Goal: Task Accomplishment & Management: Manage account settings

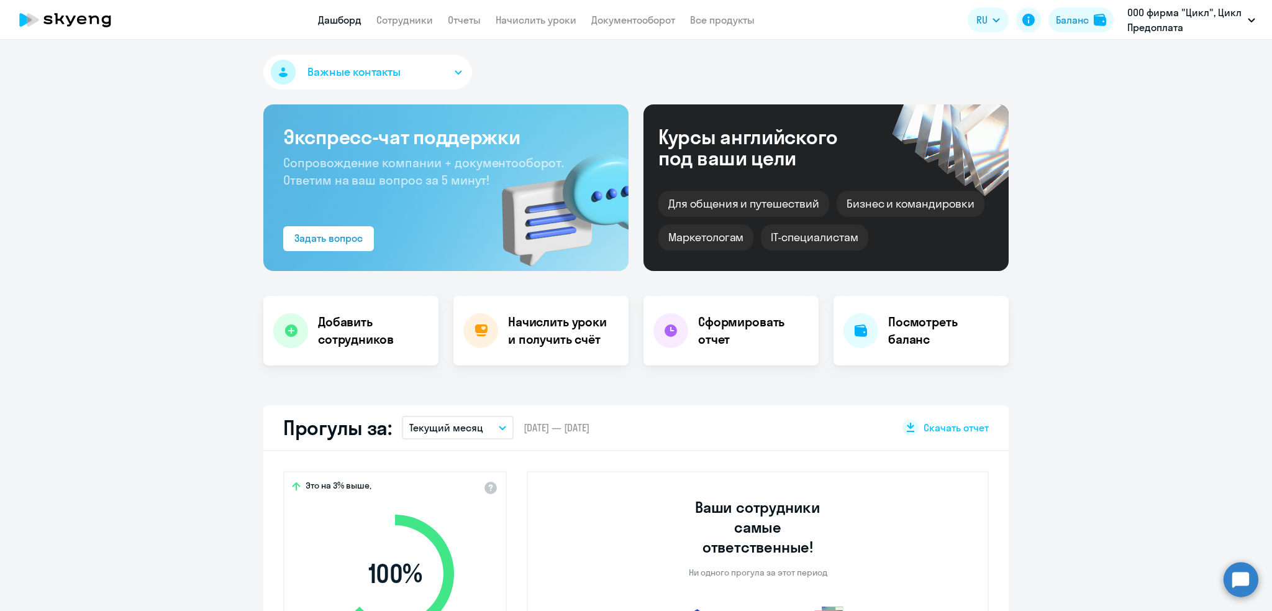
select select "30"
click at [521, 329] on h4 "Начислить уроки и получить счёт" at bounding box center [562, 330] width 108 height 35
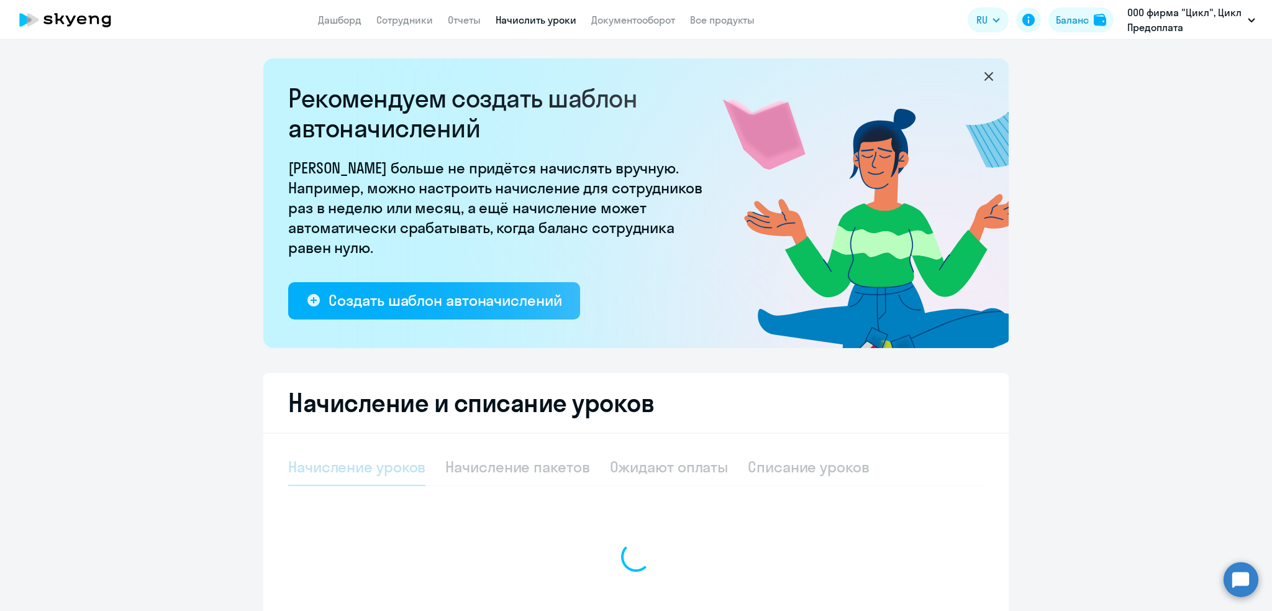
select select "10"
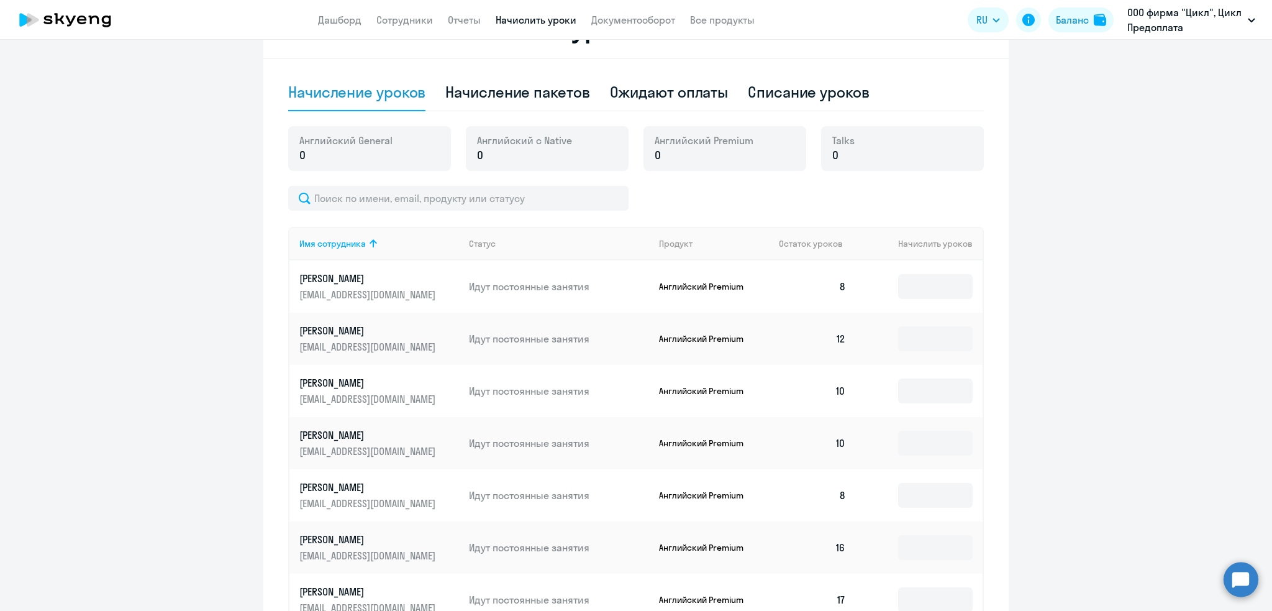
scroll to position [389, 0]
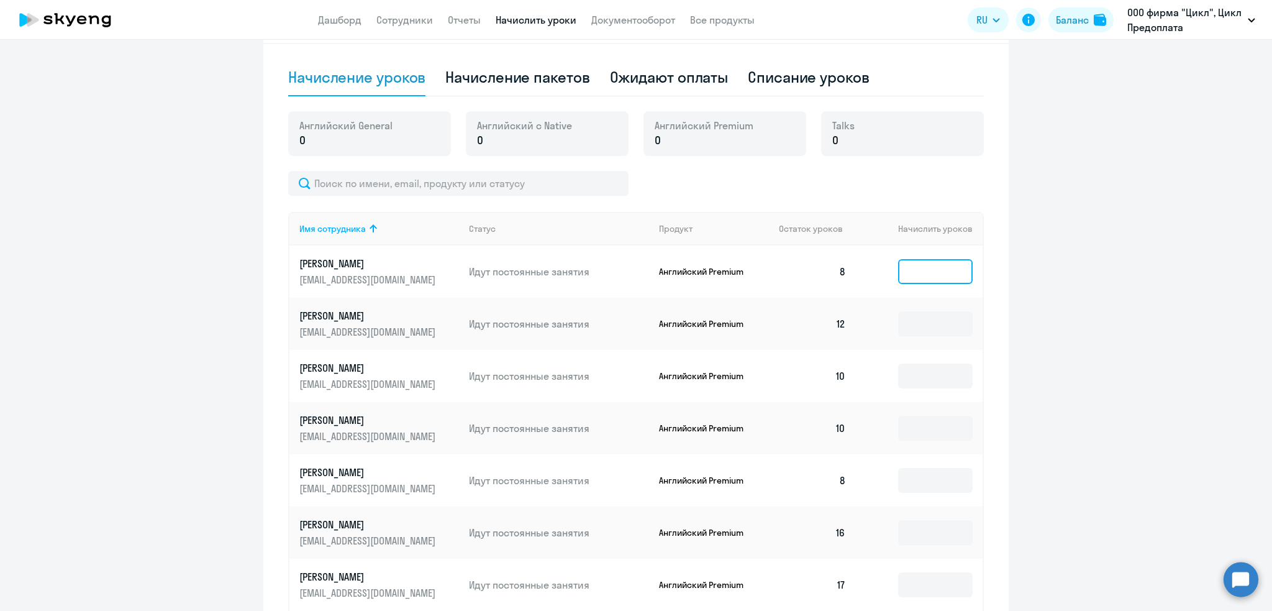
click at [946, 270] on input at bounding box center [935, 271] width 75 height 25
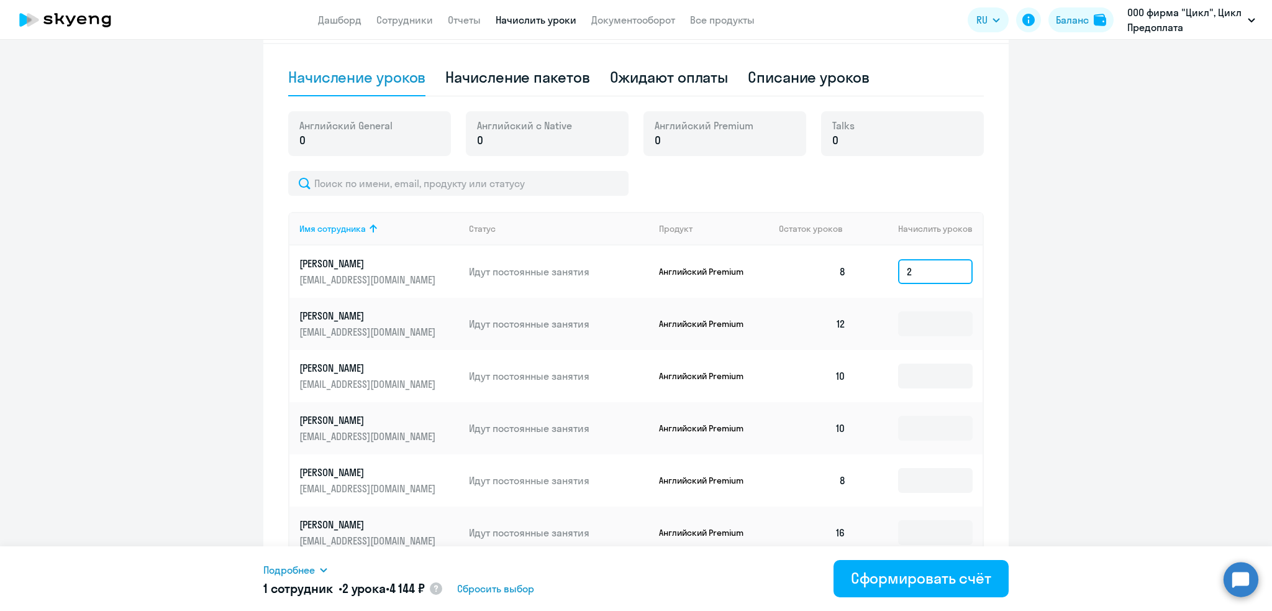
type input "2"
click at [498, 75] on div "Начисление пакетов" at bounding box center [517, 77] width 144 height 20
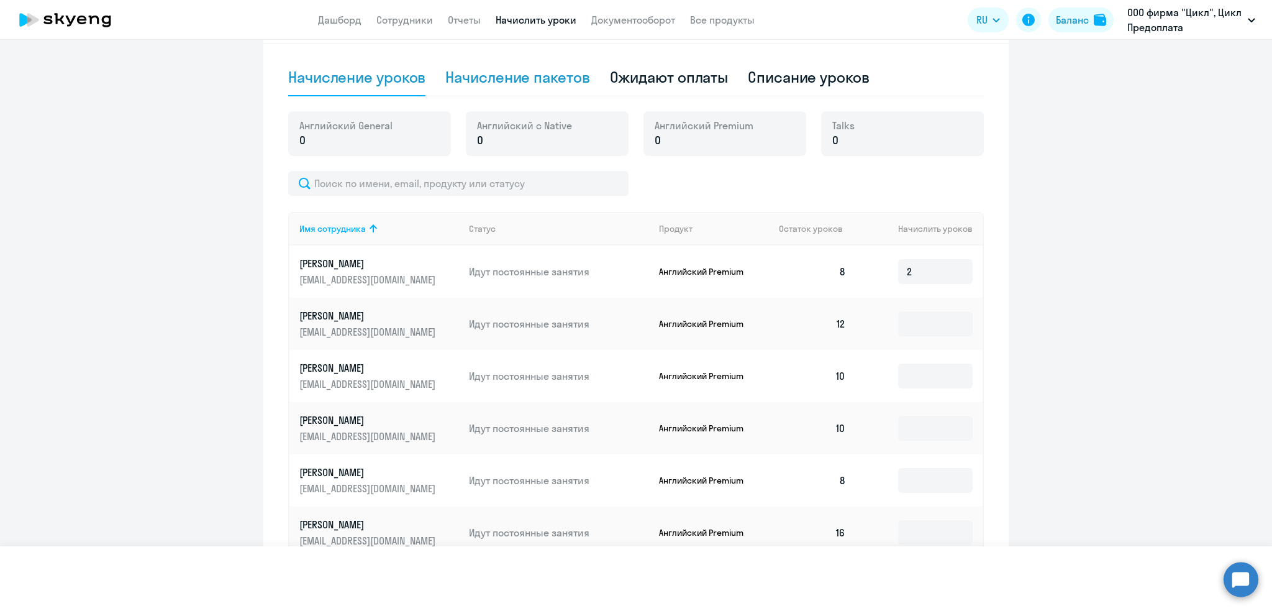
select select "10"
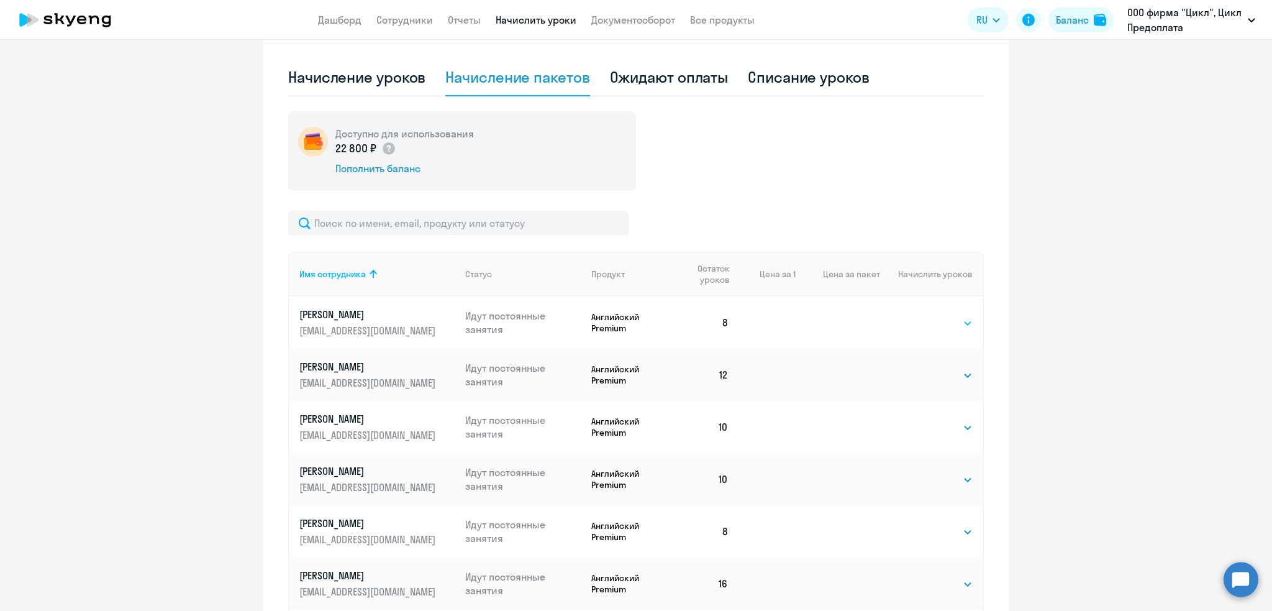
click at [952, 323] on select "Выбрать 4 8 16 32 64 96 128" at bounding box center [947, 323] width 51 height 15
select select "4"
click at [922, 316] on select "Выбрать 4 8 16 32 64 96 128" at bounding box center [947, 323] width 51 height 15
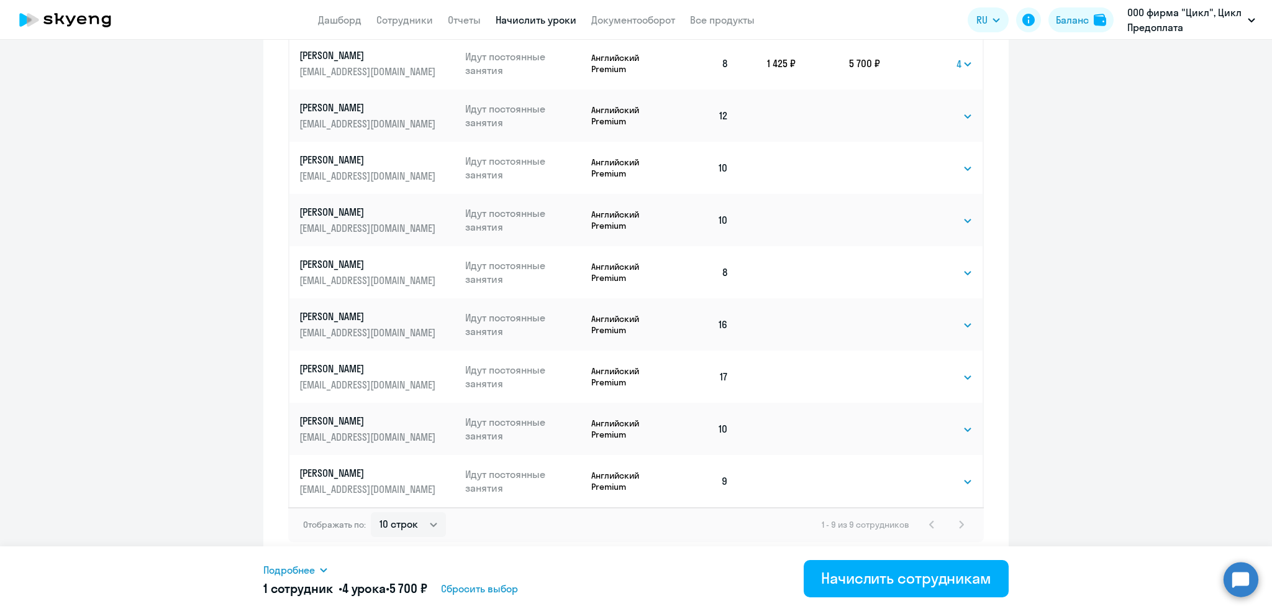
scroll to position [0, 0]
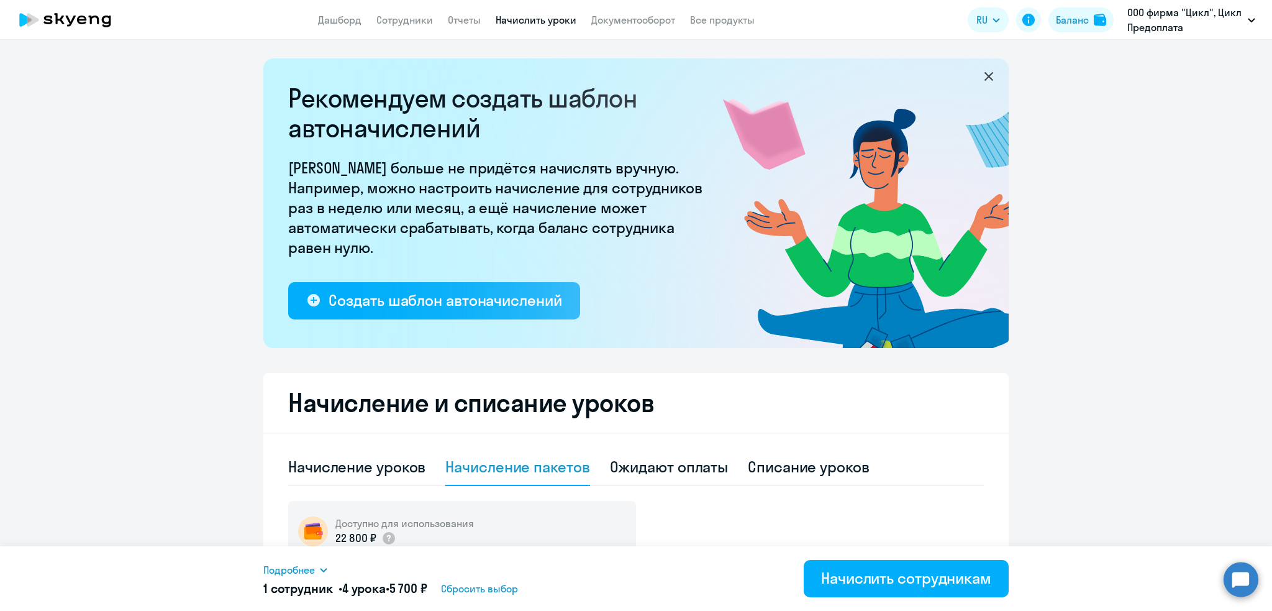
click at [480, 589] on span "Сбросить выбор" at bounding box center [479, 588] width 77 height 15
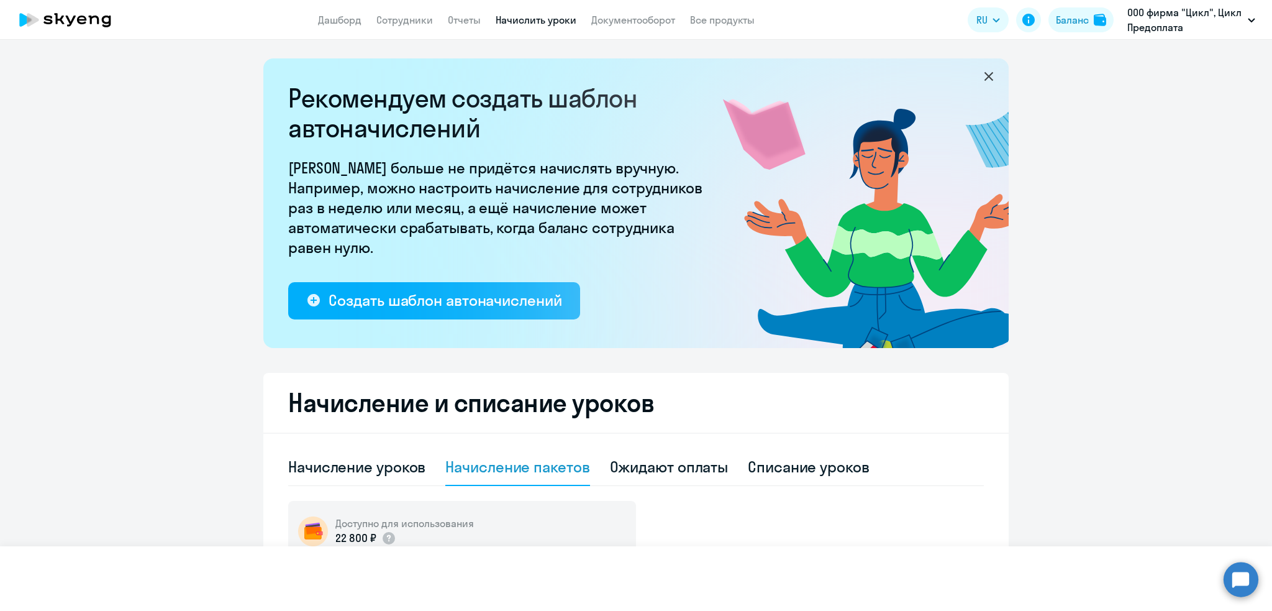
select select
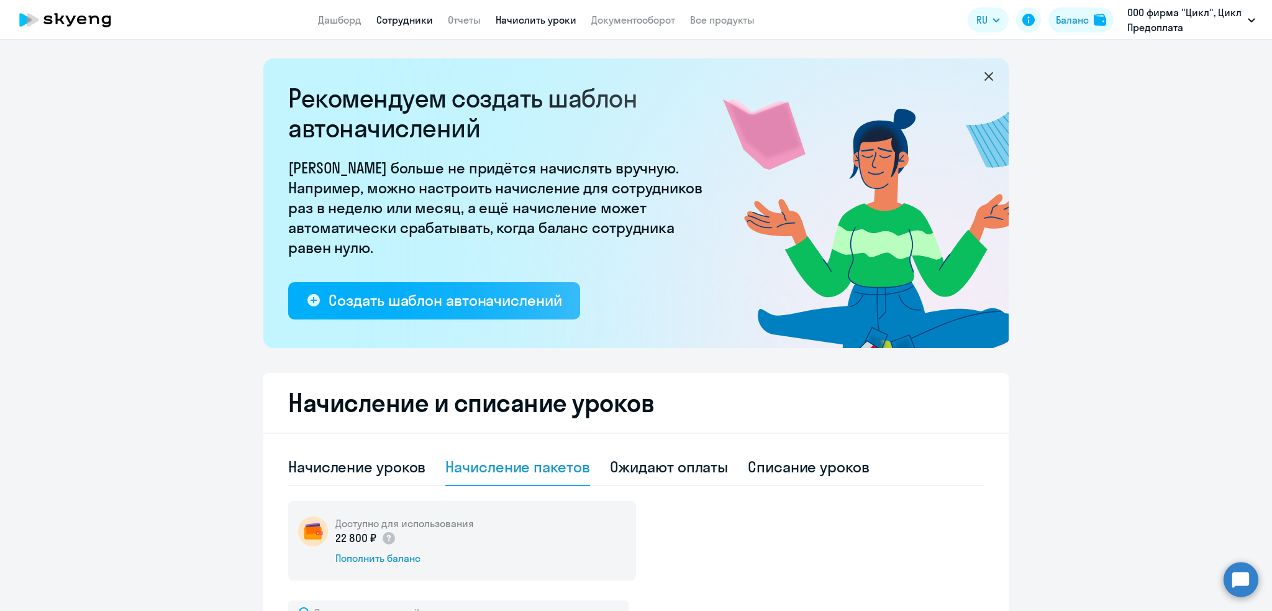
click at [404, 19] on link "Сотрудники" at bounding box center [404, 20] width 57 height 12
select select "30"
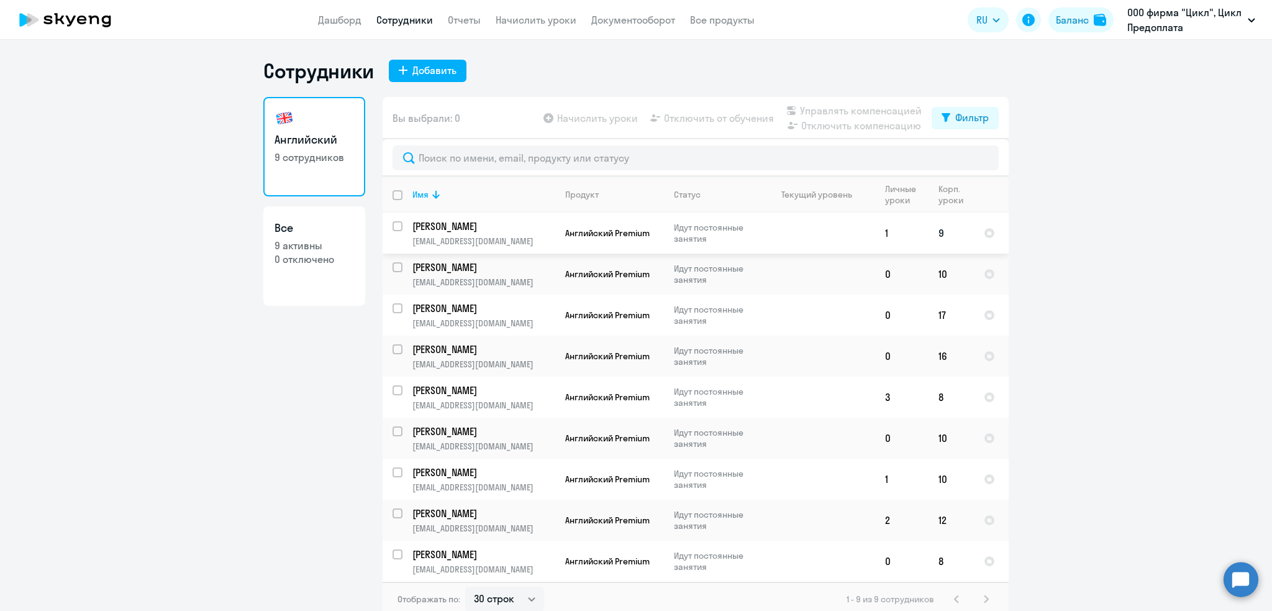
click at [399, 228] on input "select row 41968711" at bounding box center [405, 233] width 25 height 25
checkbox input "true"
click at [578, 116] on span "Начислить уроки" at bounding box center [597, 118] width 81 height 15
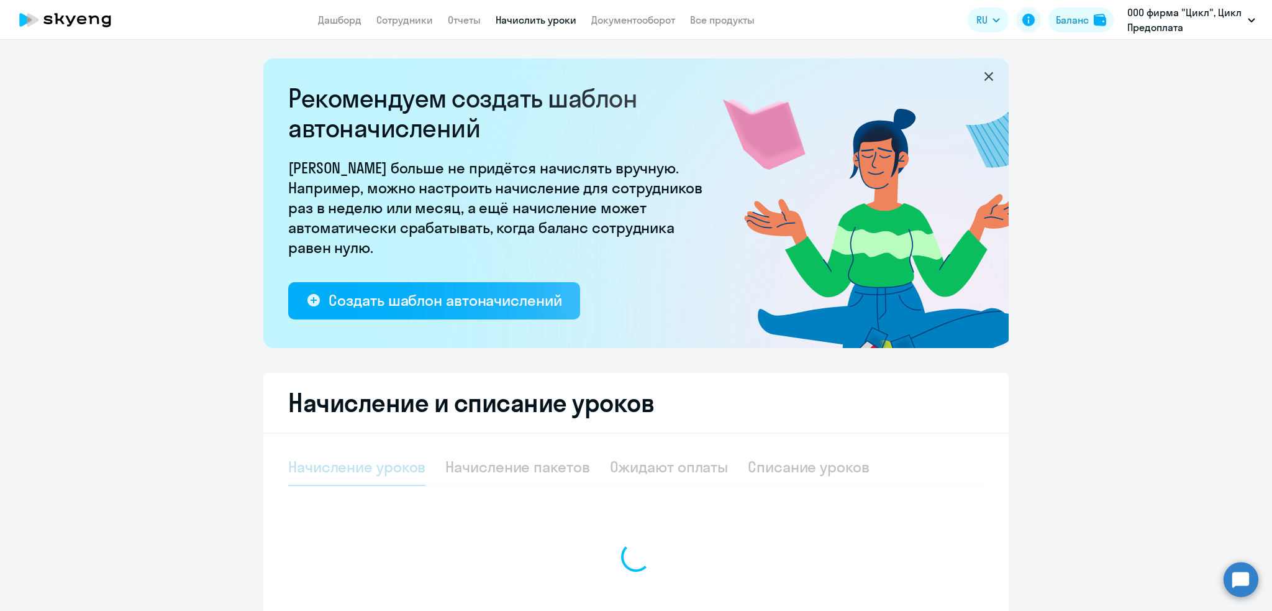
select select "10"
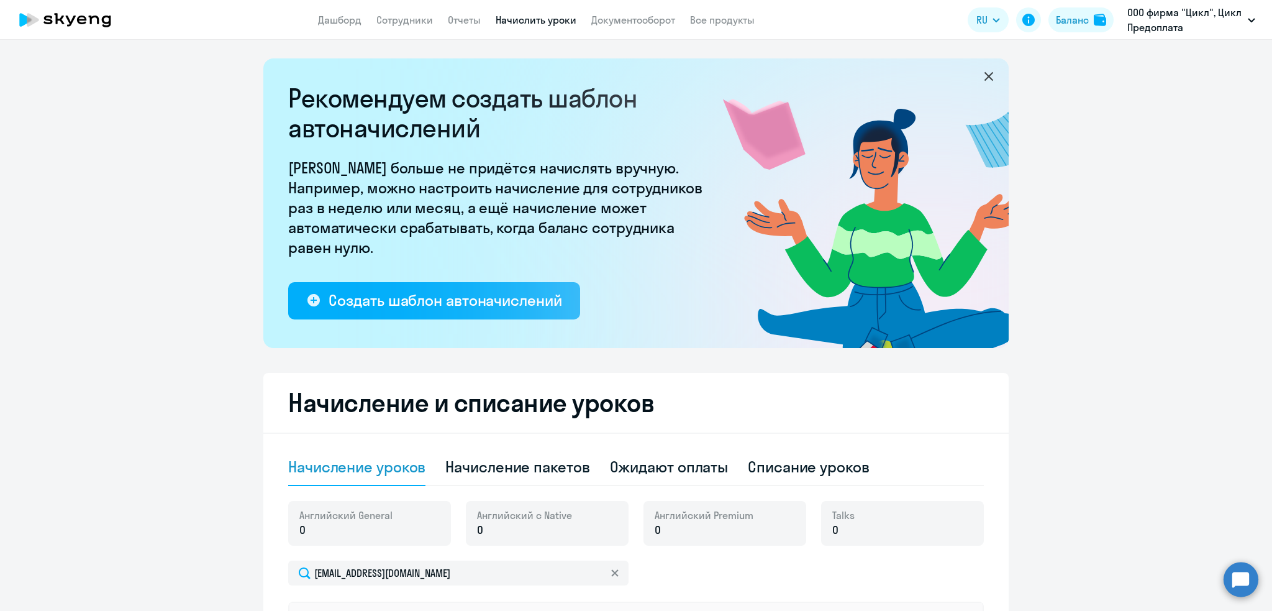
click at [676, 526] on p "0" at bounding box center [704, 530] width 99 height 16
click at [655, 532] on span "0" at bounding box center [658, 530] width 6 height 16
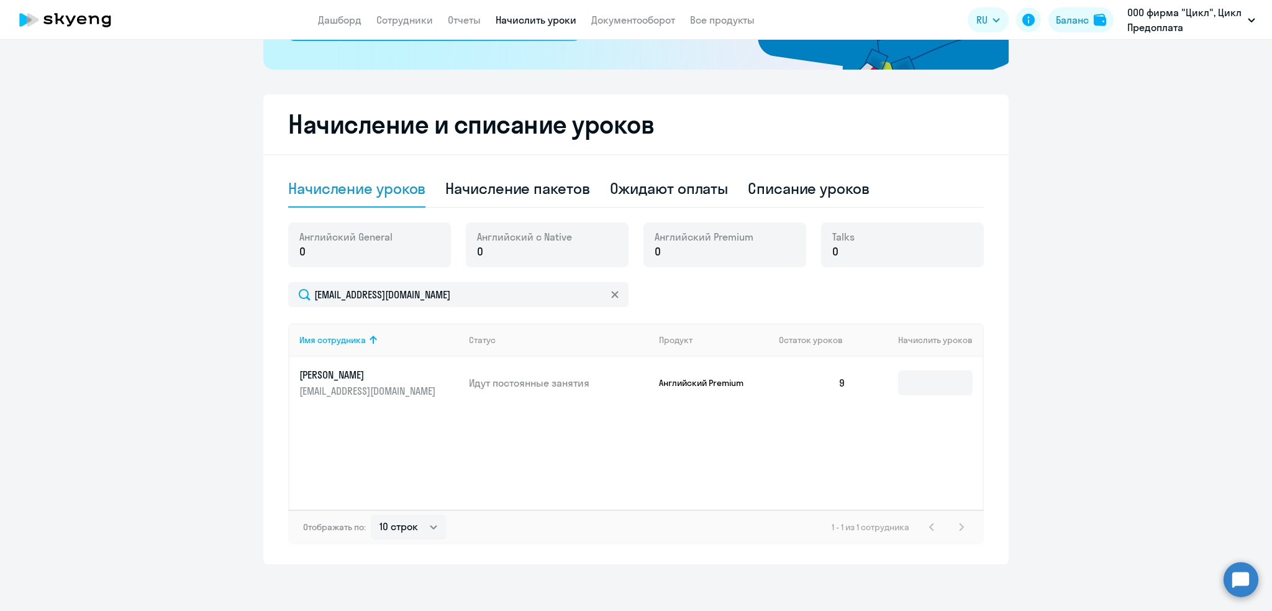
scroll to position [281, 0]
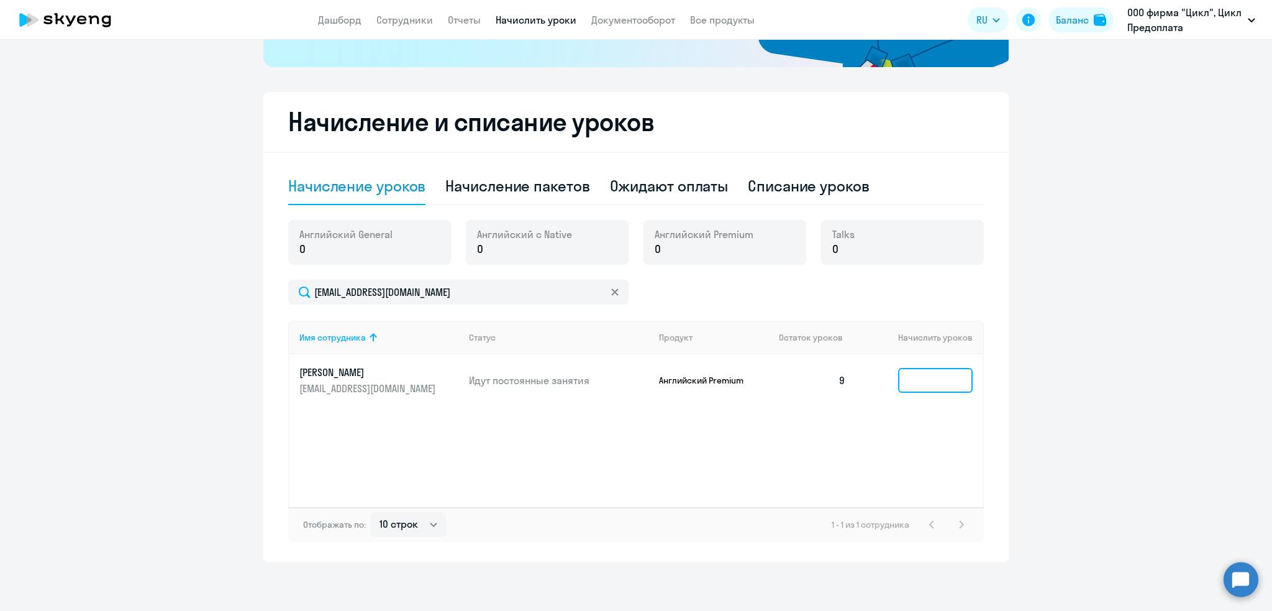
click at [939, 378] on input at bounding box center [935, 380] width 75 height 25
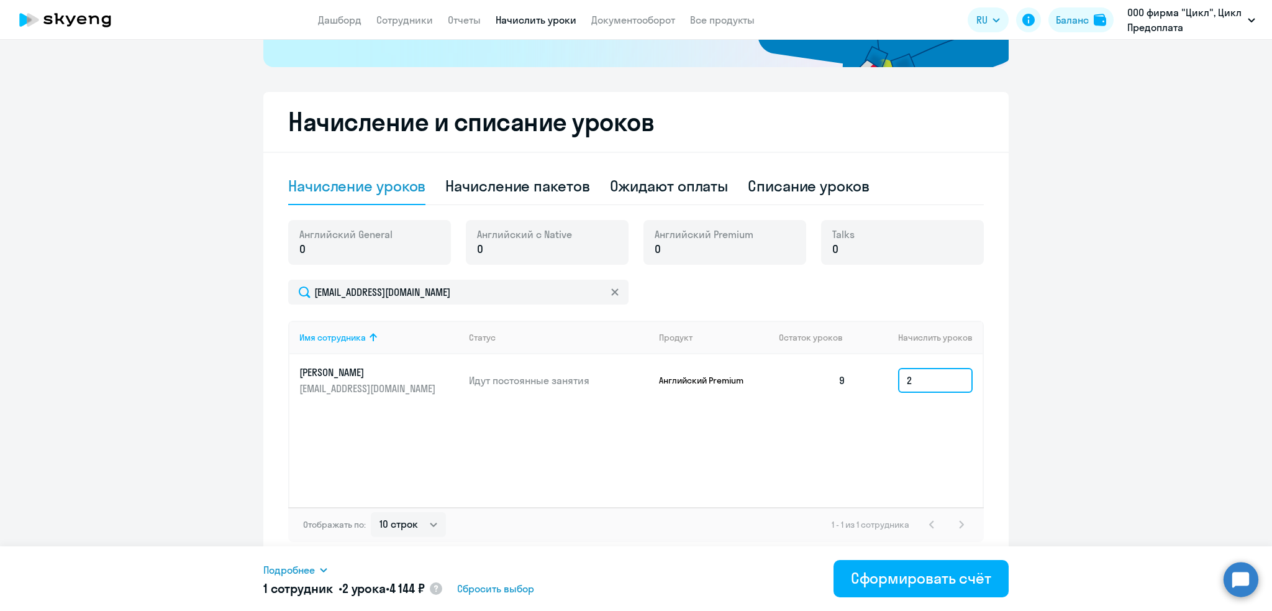
type input "2"
click at [293, 565] on span "Подробнее" at bounding box center [289, 569] width 52 height 15
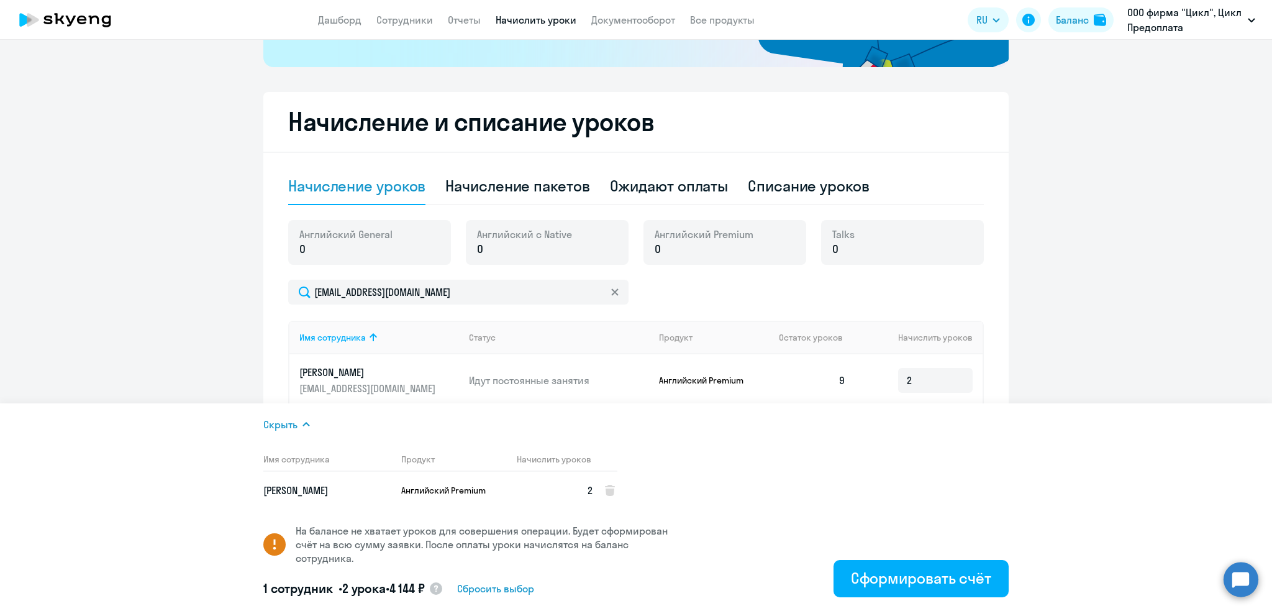
click at [517, 591] on span "Сбросить выбор" at bounding box center [495, 588] width 77 height 15
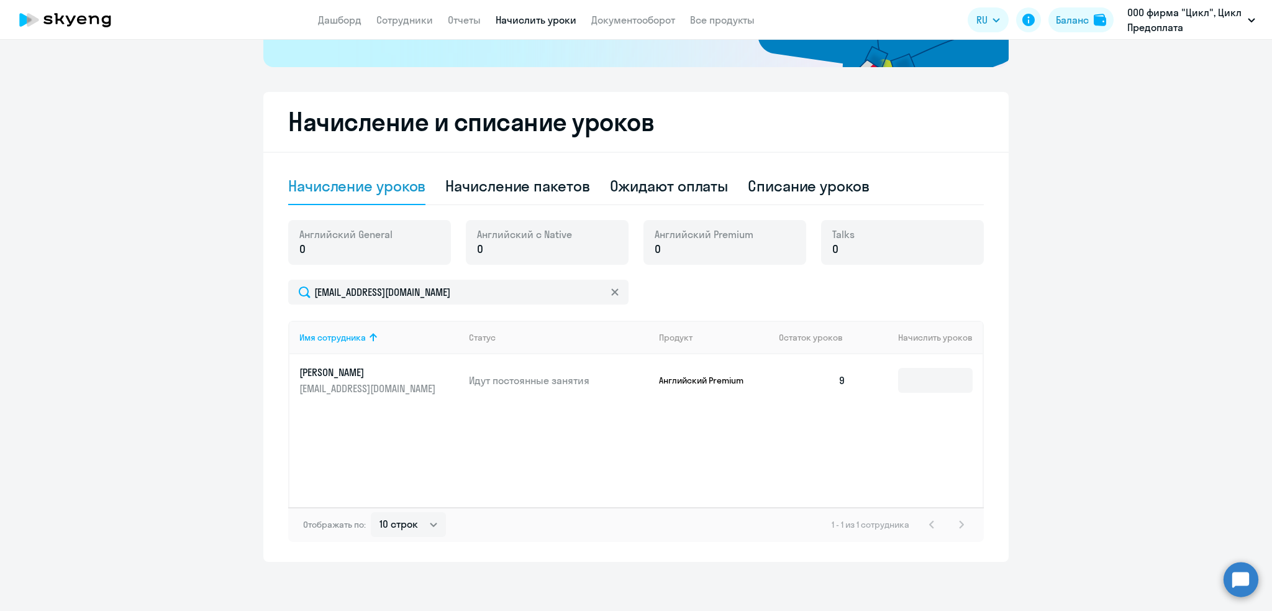
scroll to position [0, 0]
